Goal: Navigation & Orientation: Find specific page/section

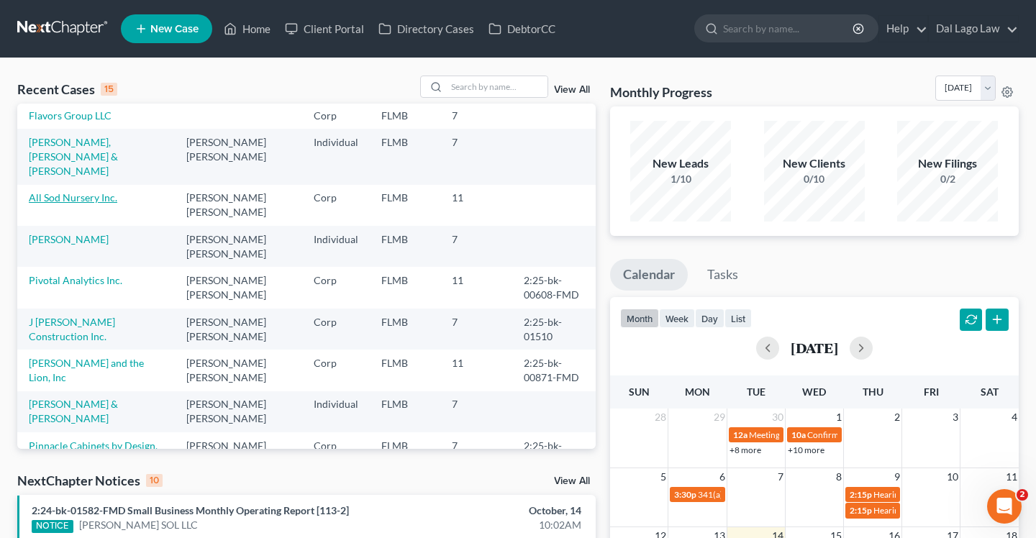
scroll to position [76, 0]
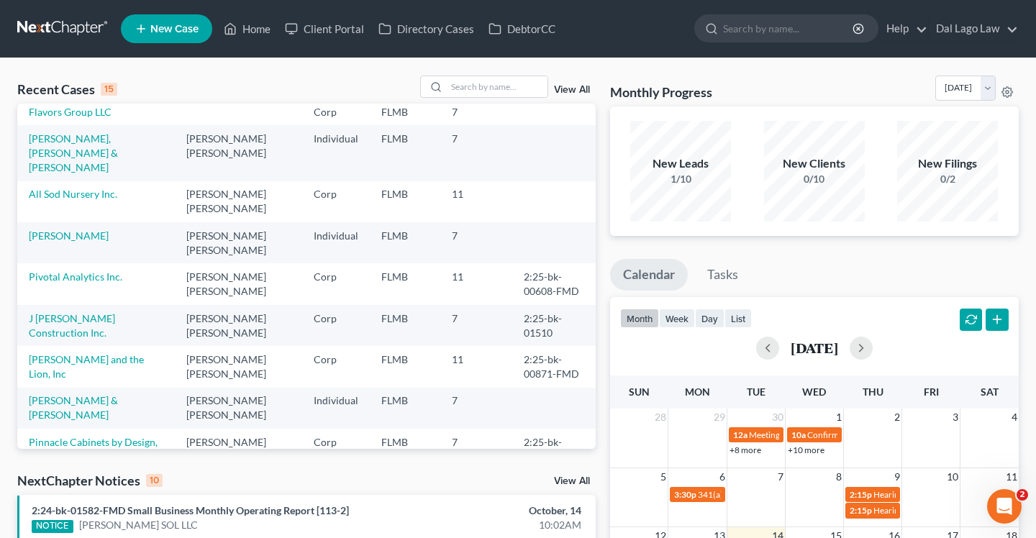
click at [482, 87] on input "search" at bounding box center [497, 86] width 101 height 21
type input "[PERSON_NAME] sol"
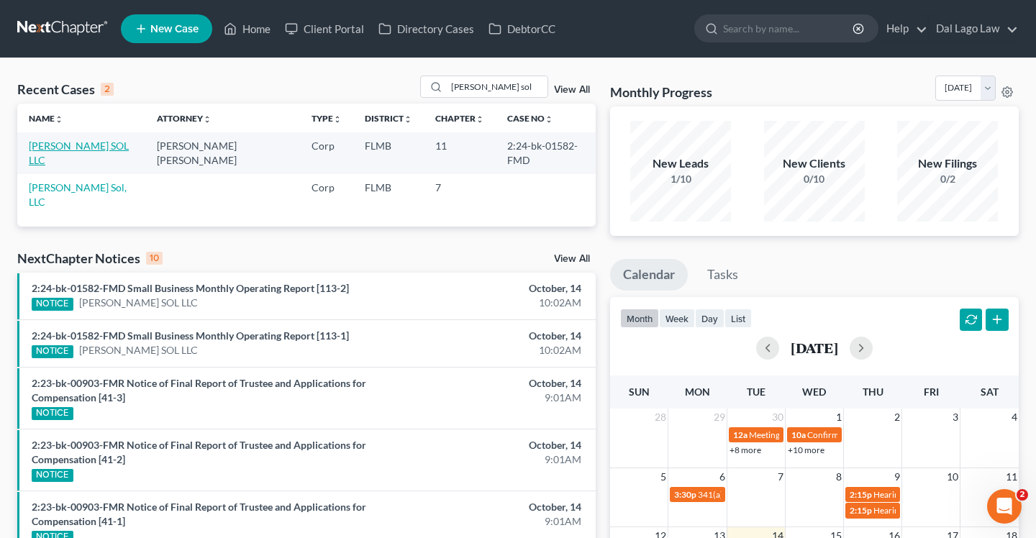
click at [81, 145] on link "[PERSON_NAME] SOL LLC" at bounding box center [79, 153] width 100 height 27
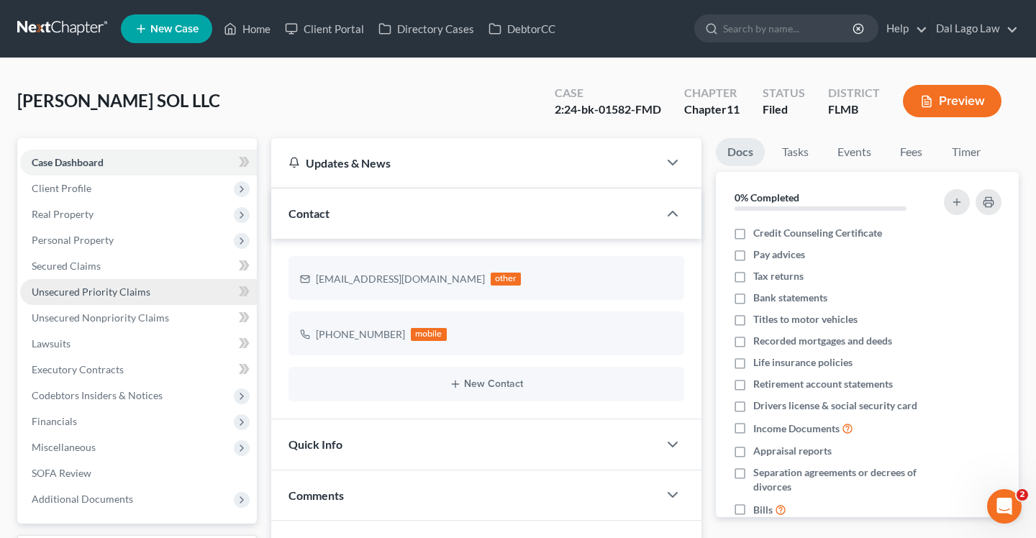
click at [101, 290] on span "Unsecured Priority Claims" at bounding box center [91, 292] width 119 height 12
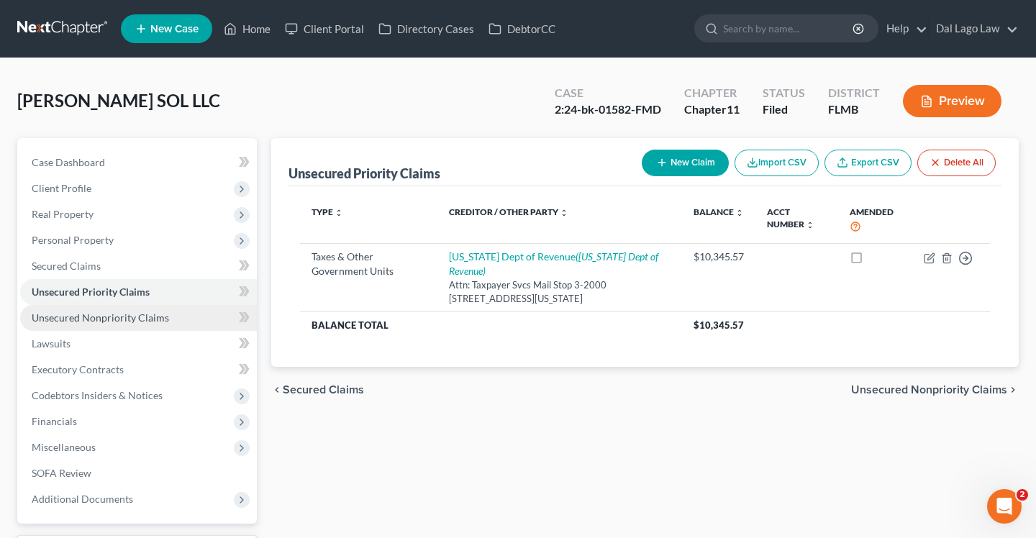
click at [103, 321] on span "Unsecured Nonpriority Claims" at bounding box center [100, 318] width 137 height 12
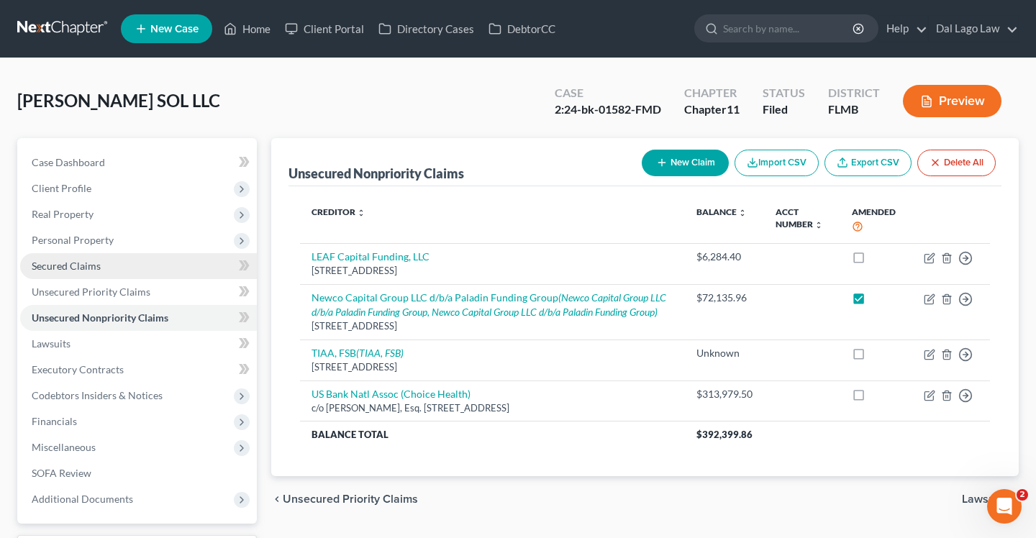
click at [71, 268] on span "Secured Claims" at bounding box center [66, 266] width 69 height 12
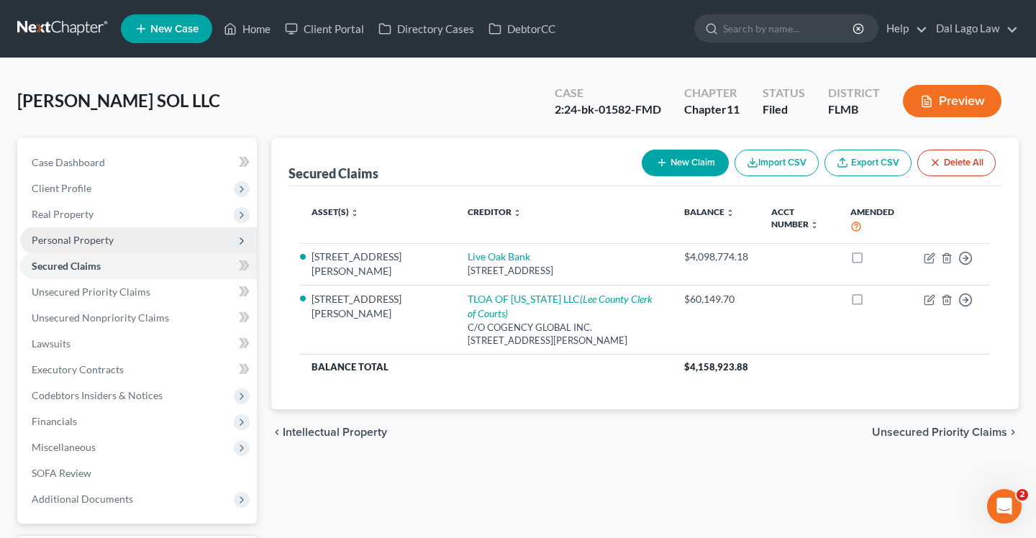
click at [58, 230] on span "Personal Property" at bounding box center [138, 240] width 237 height 26
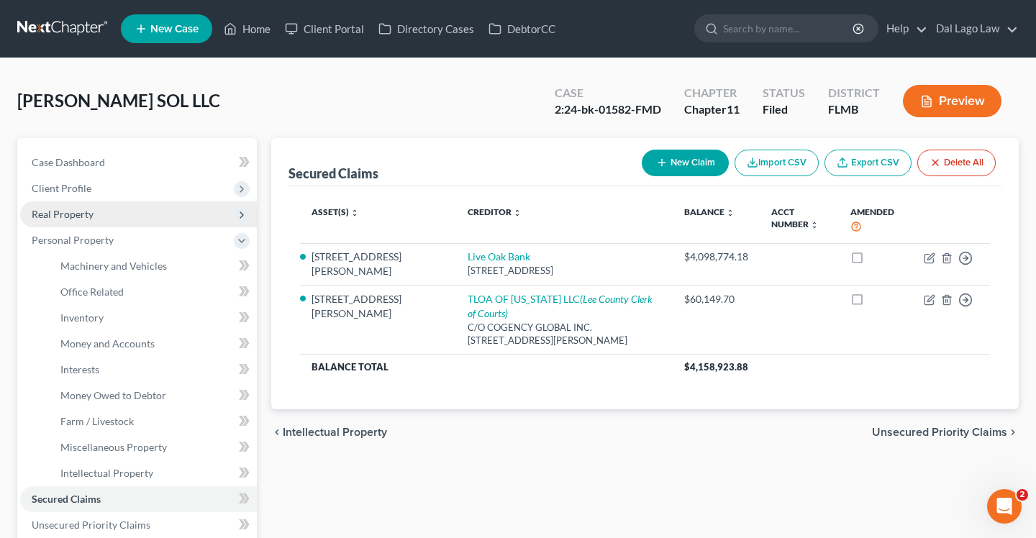
click at [60, 214] on span "Real Property" at bounding box center [63, 214] width 62 height 12
